Goal: Task Accomplishment & Management: Manage account settings

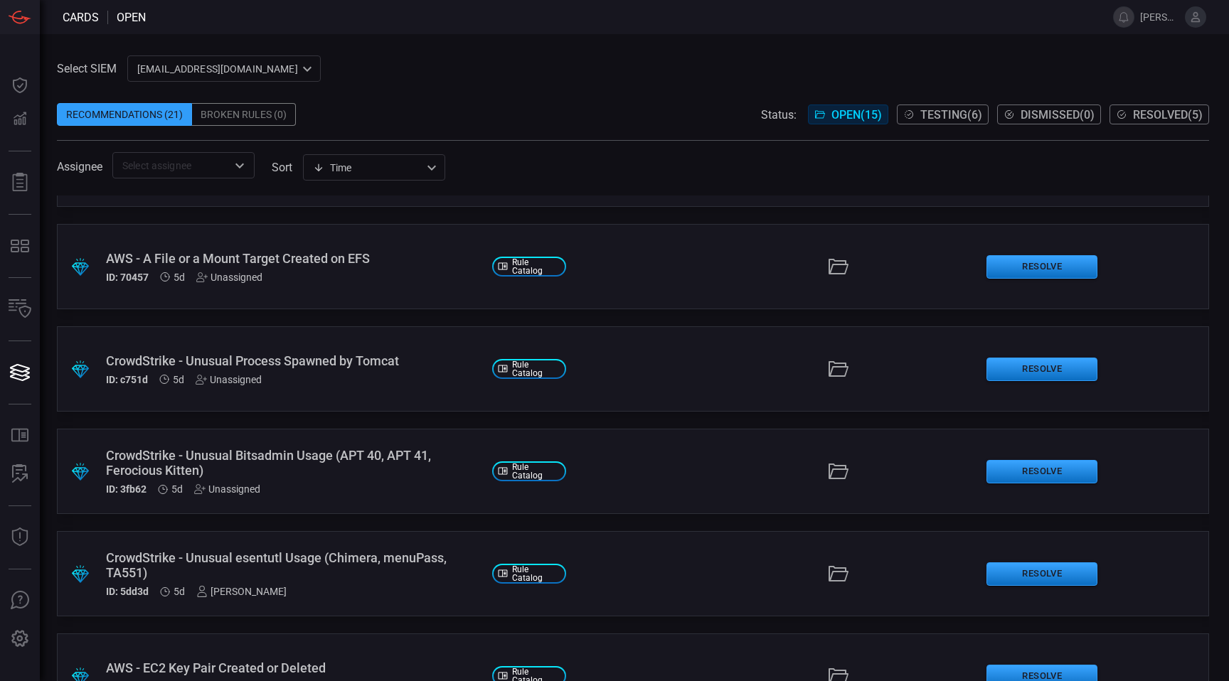
scroll to position [491, 0]
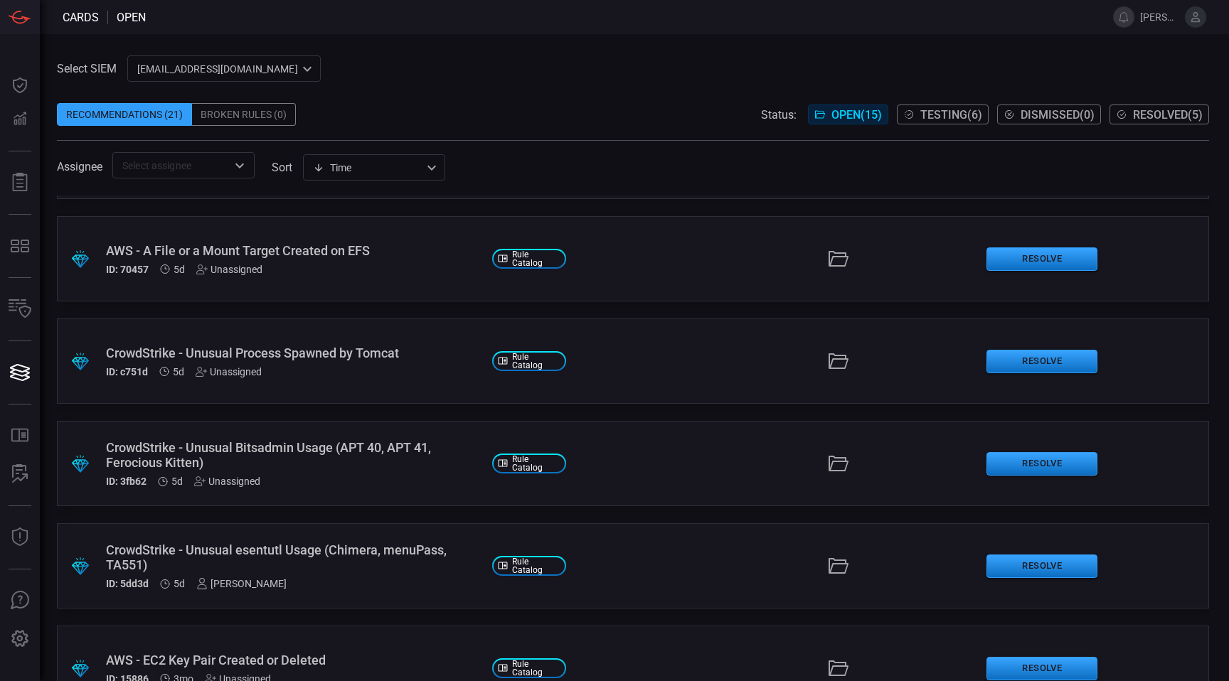
click at [384, 451] on div "CrowdStrike - Unusual Bitsadmin Usage (APT 40, APT 41, Ferocious Kitten)" at bounding box center [293, 455] width 375 height 30
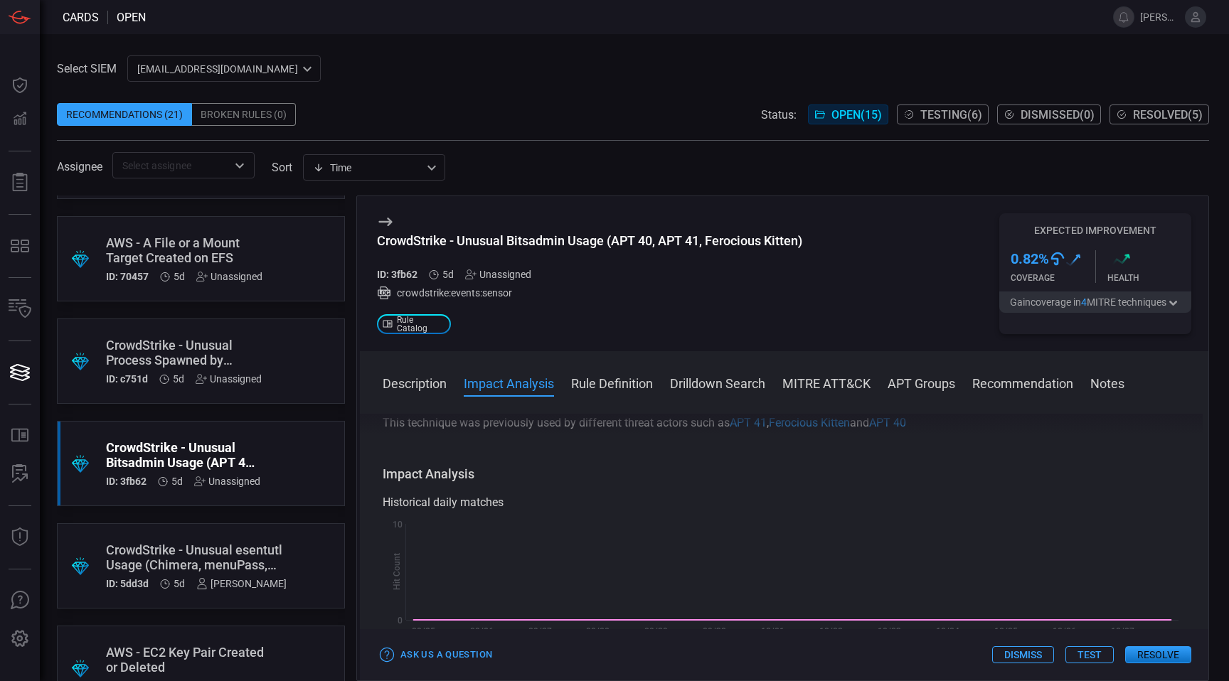
scroll to position [176, 0]
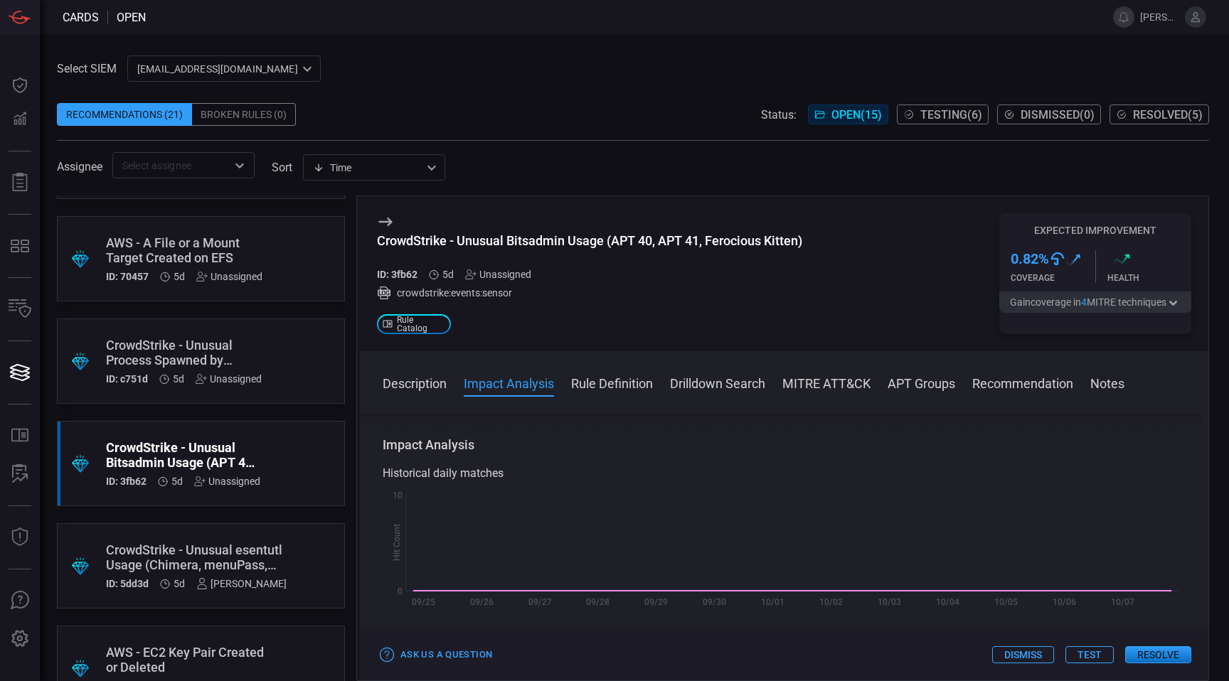
click at [519, 277] on div "Unassigned" at bounding box center [498, 274] width 66 height 11
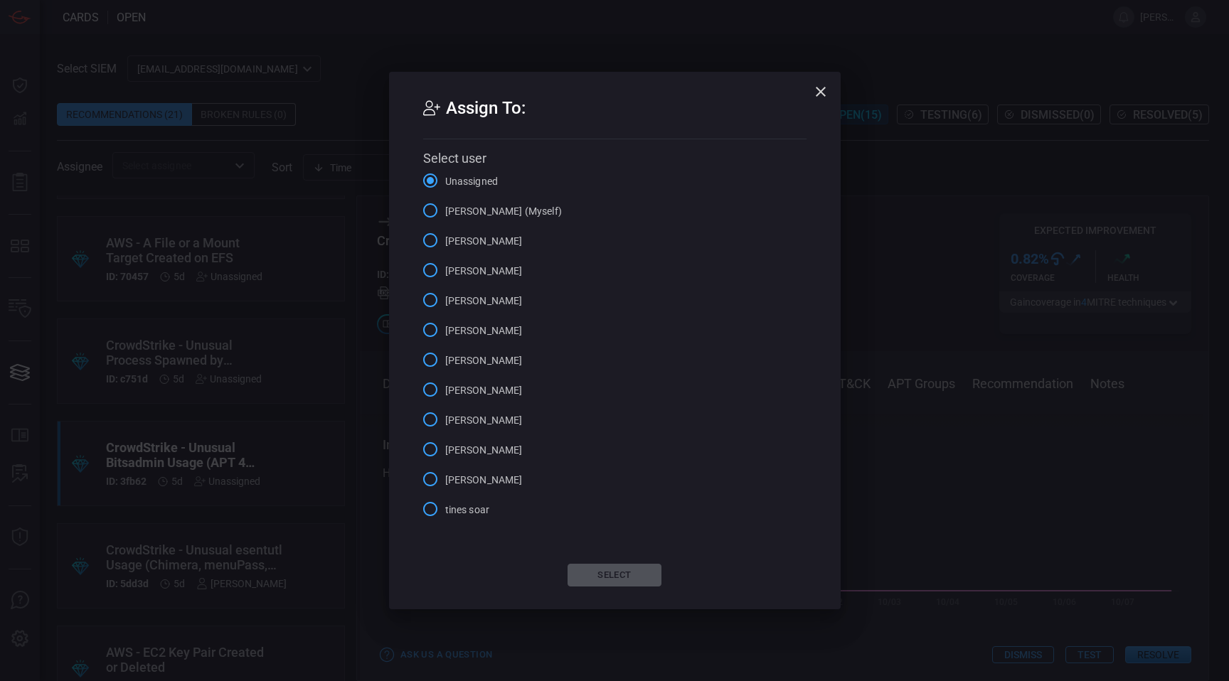
click at [492, 205] on span "[PERSON_NAME] (Myself)" at bounding box center [503, 211] width 117 height 15
click at [445, 205] on input "[PERSON_NAME] (Myself)" at bounding box center [430, 211] width 30 height 30
click at [625, 570] on button "Select" at bounding box center [615, 575] width 94 height 23
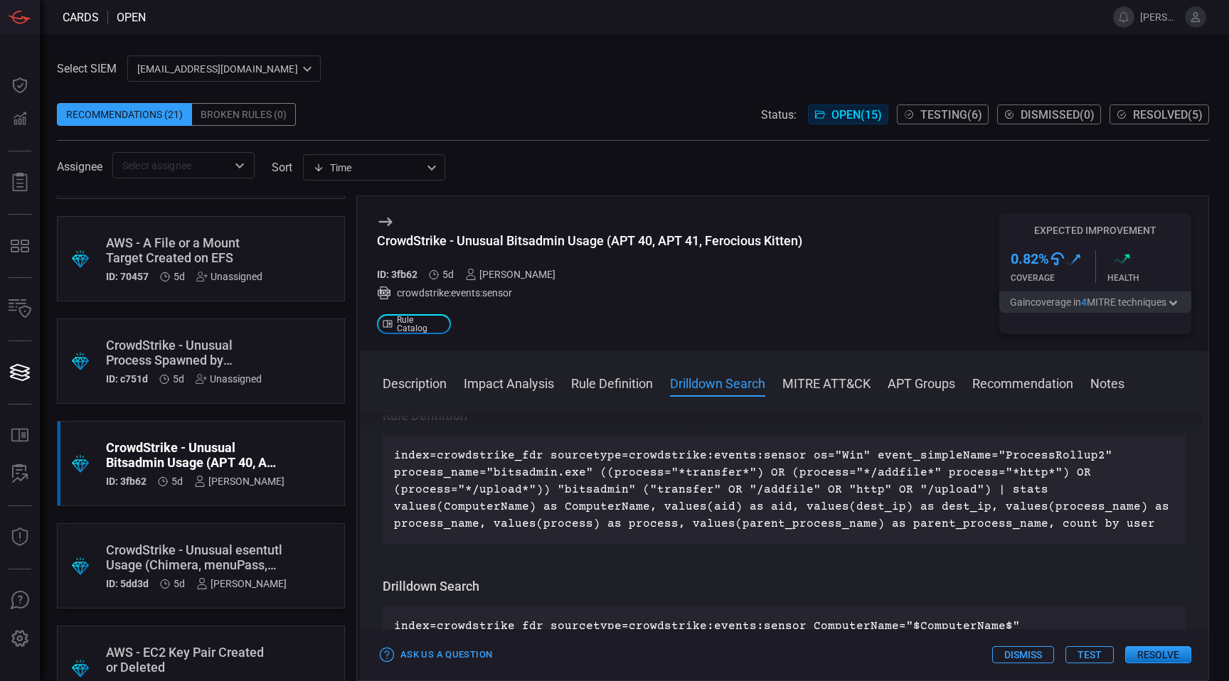
scroll to position [484, 0]
